Goal: Navigation & Orientation: Find specific page/section

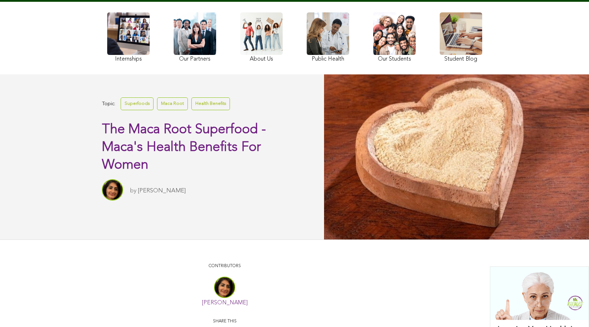
scroll to position [69, 0]
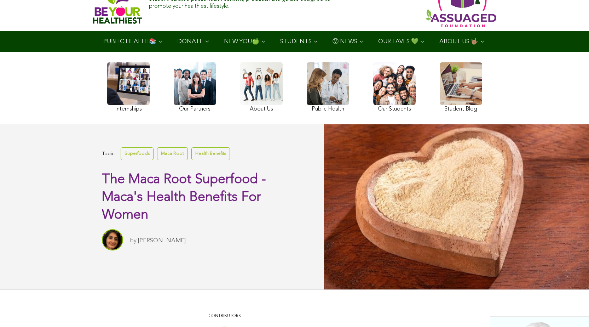
click at [174, 100] on link at bounding box center [195, 88] width 42 height 52
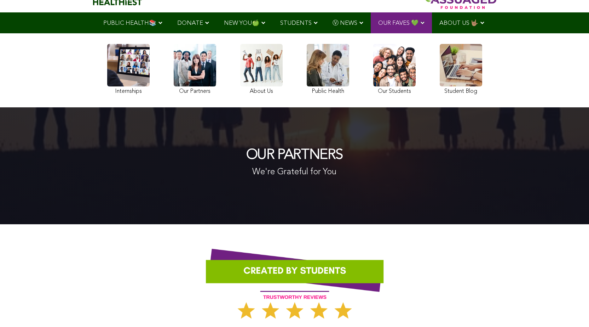
scroll to position [33, 0]
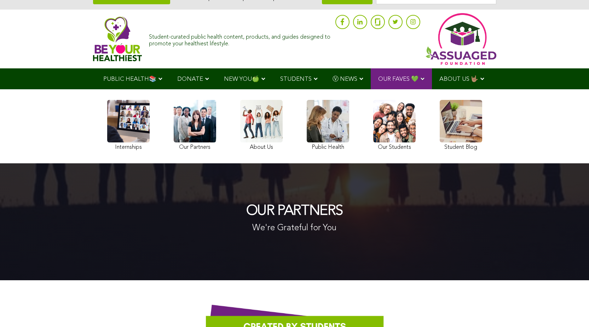
click at [373, 143] on link at bounding box center [394, 126] width 42 height 53
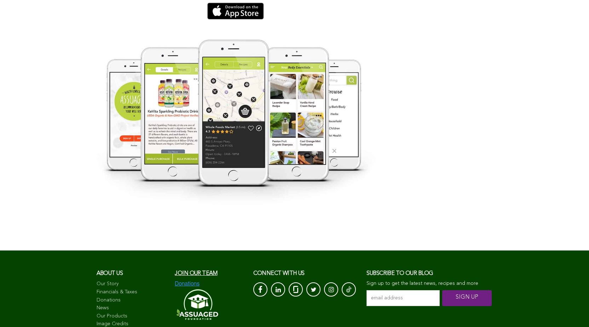
scroll to position [1305, 0]
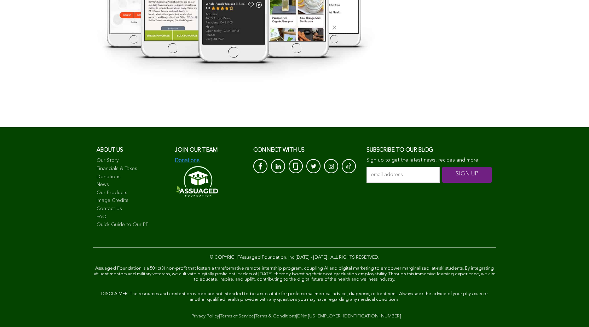
scroll to position [1395, 0]
